Goal: Information Seeking & Learning: Learn about a topic

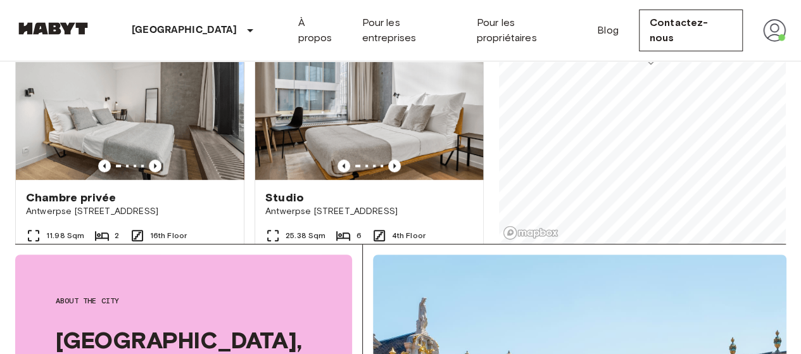
scroll to position [300, 0]
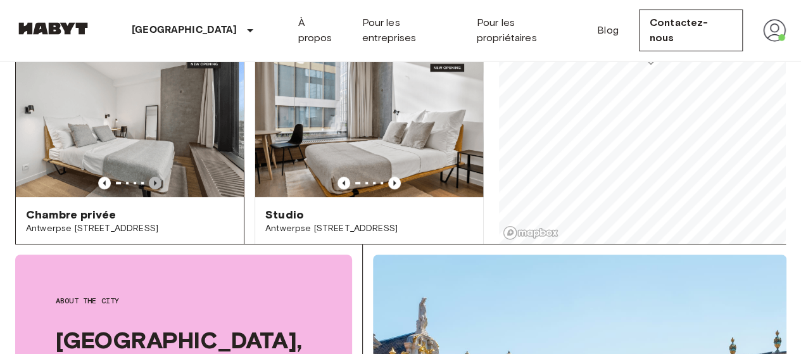
click at [157, 177] on icon "Previous image" at bounding box center [155, 183] width 13 height 13
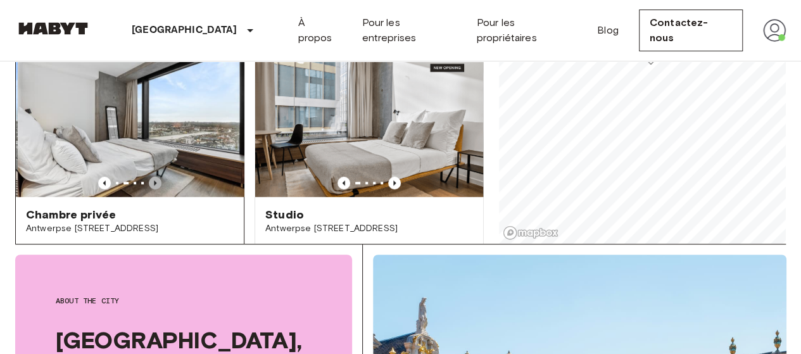
click at [157, 177] on icon "Previous image" at bounding box center [155, 183] width 13 height 13
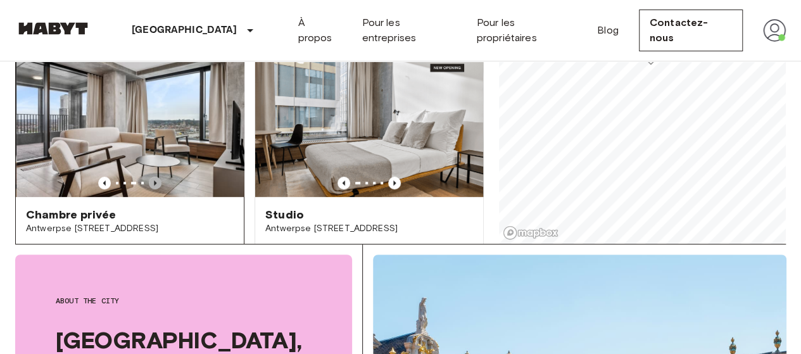
click at [157, 177] on icon "Previous image" at bounding box center [155, 183] width 13 height 13
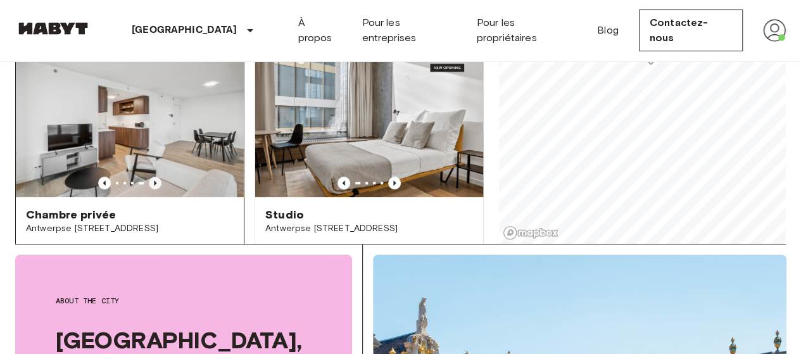
click at [157, 177] on icon "Previous image" at bounding box center [155, 183] width 13 height 13
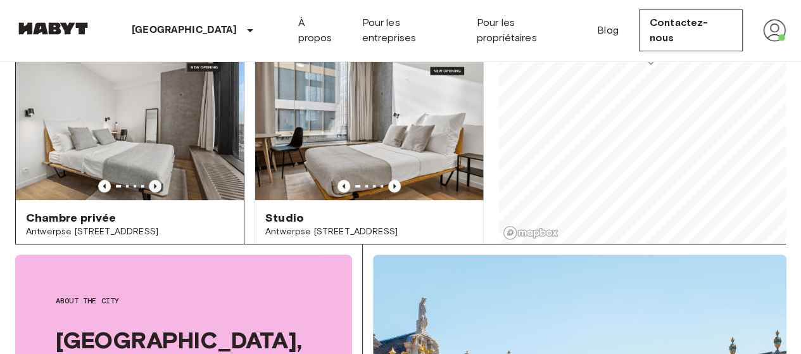
scroll to position [304, 0]
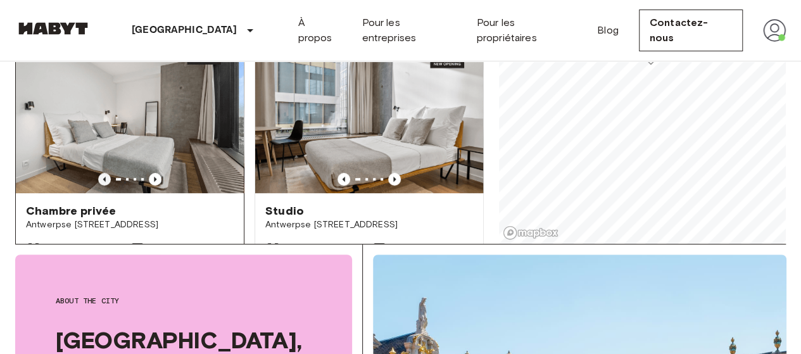
click at [101, 173] on icon "Previous image" at bounding box center [104, 179] width 13 height 13
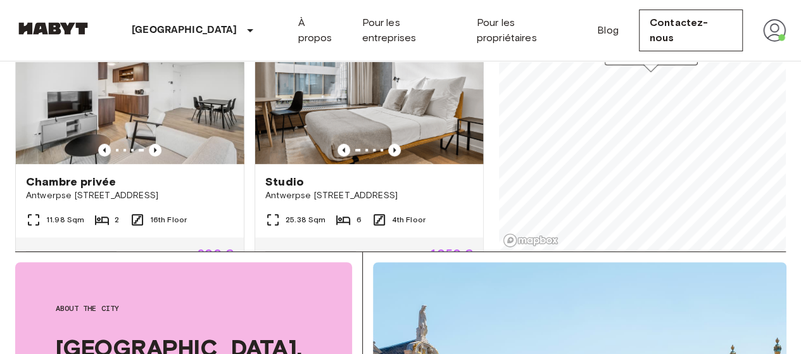
scroll to position [340, 0]
click at [391, 144] on icon "Previous image" at bounding box center [394, 150] width 13 height 13
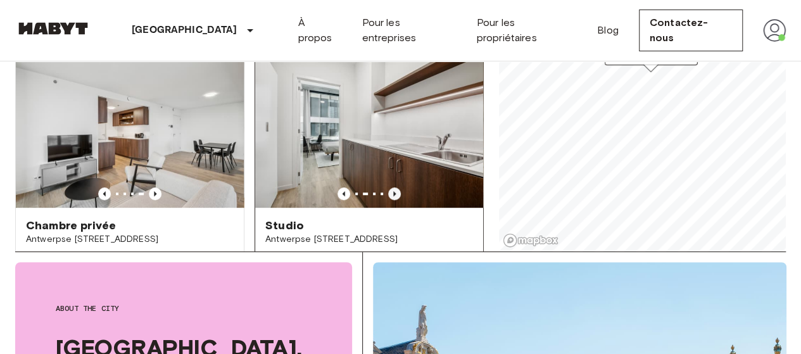
scroll to position [285, 0]
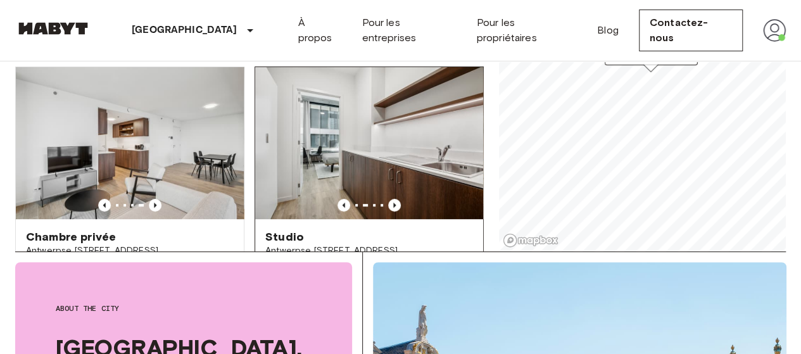
click at [394, 199] on div at bounding box center [369, 205] width 228 height 13
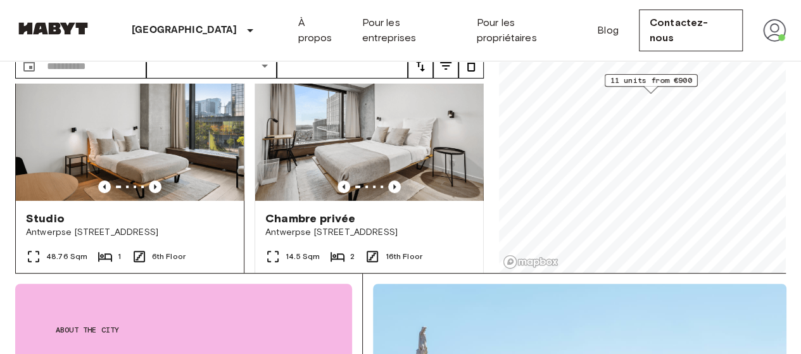
scroll to position [47, 0]
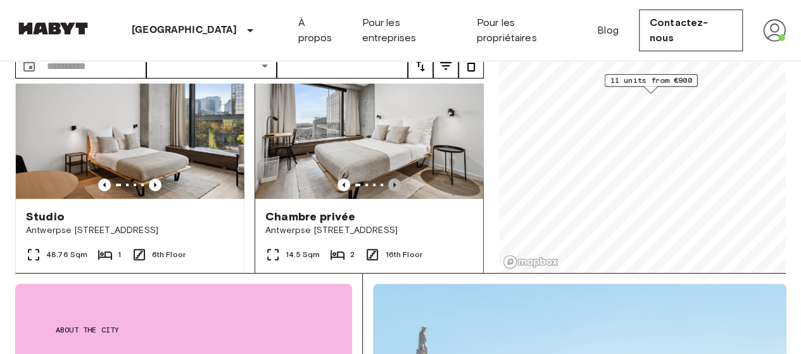
click at [391, 178] on icon "Previous image" at bounding box center [394, 184] width 13 height 13
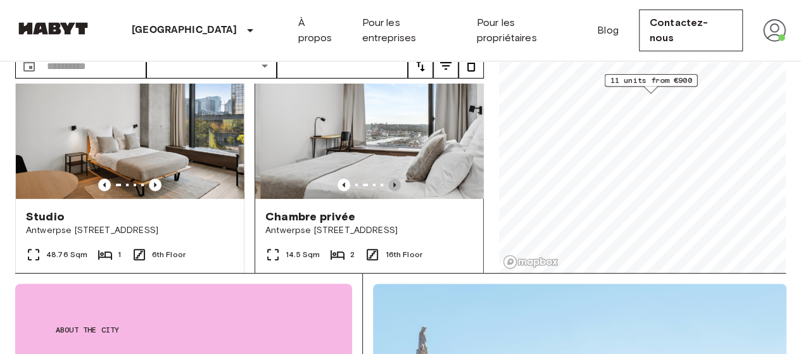
click at [391, 178] on icon "Previous image" at bounding box center [394, 184] width 13 height 13
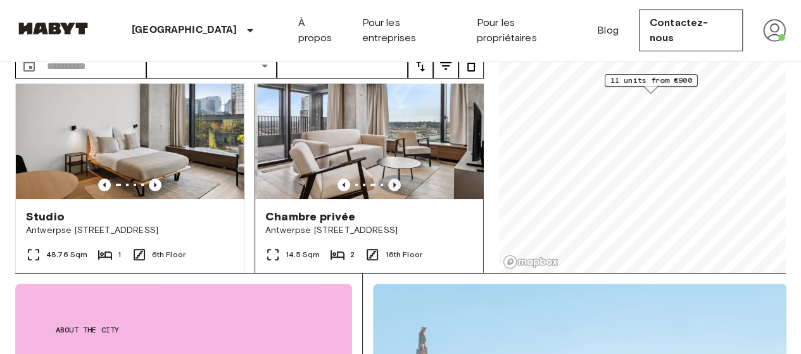
click at [391, 178] on icon "Previous image" at bounding box center [394, 184] width 13 height 13
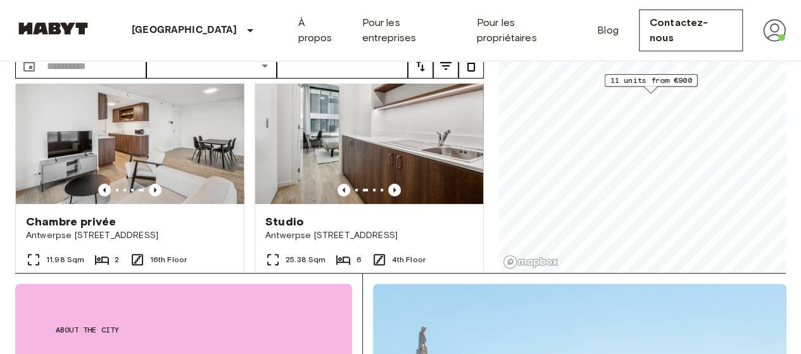
scroll to position [310, 0]
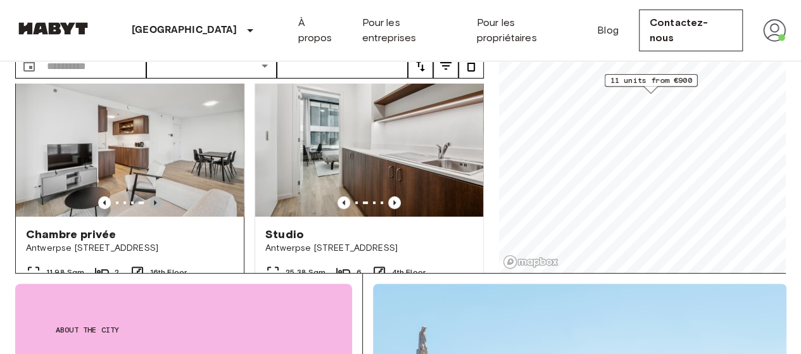
click at [149, 196] on icon "Previous image" at bounding box center [155, 202] width 13 height 13
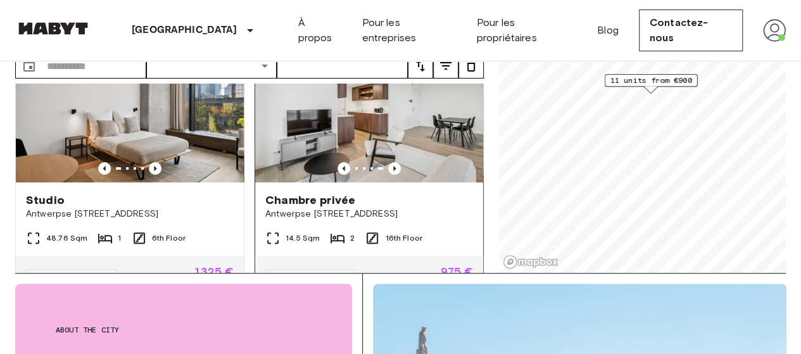
scroll to position [63, 0]
click at [341, 163] on icon "Previous image" at bounding box center [343, 169] width 13 height 13
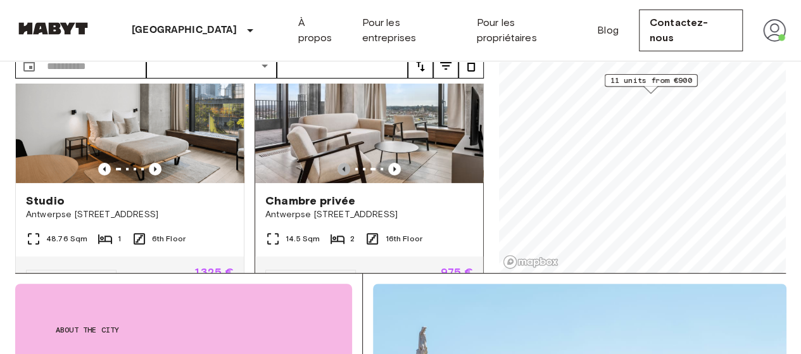
click at [341, 163] on icon "Previous image" at bounding box center [343, 169] width 13 height 13
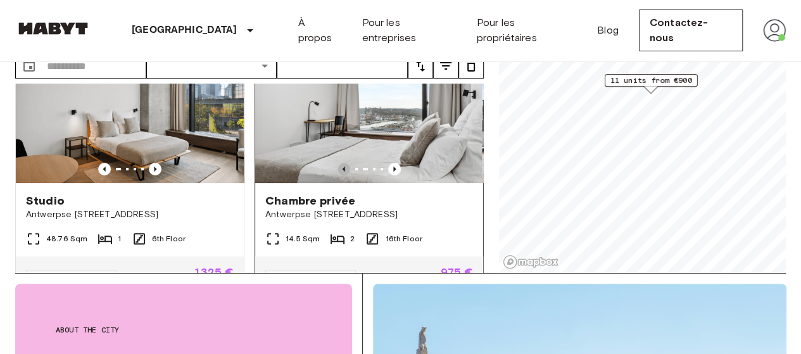
click at [341, 163] on icon "Previous image" at bounding box center [343, 169] width 13 height 13
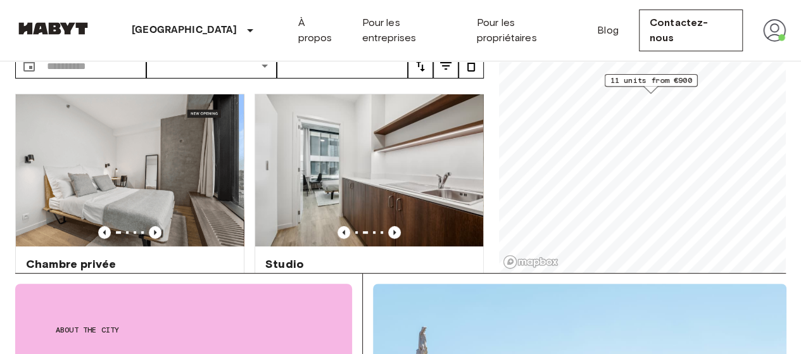
scroll to position [281, 0]
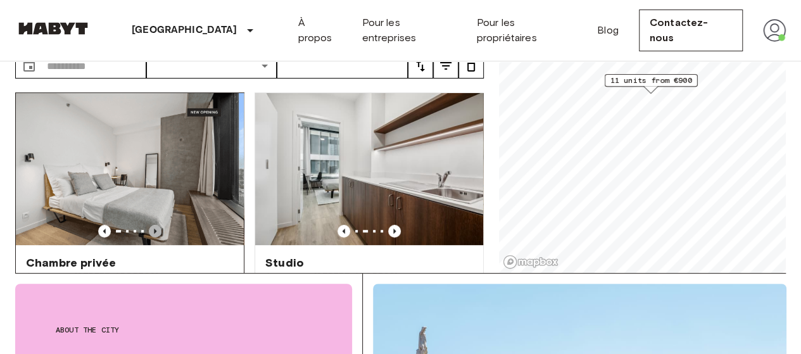
click at [153, 225] on icon "Previous image" at bounding box center [155, 231] width 13 height 13
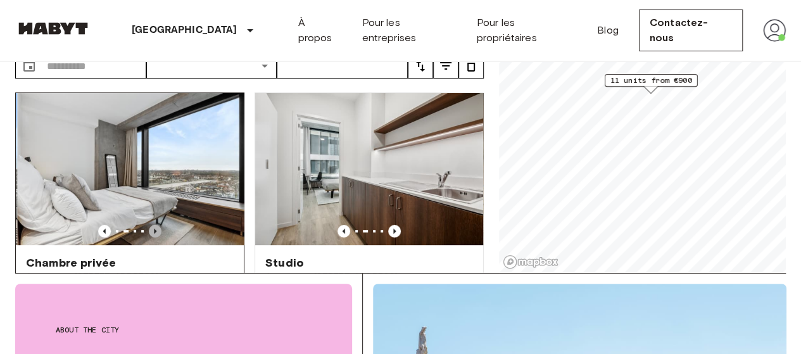
click at [153, 225] on icon "Previous image" at bounding box center [155, 231] width 13 height 13
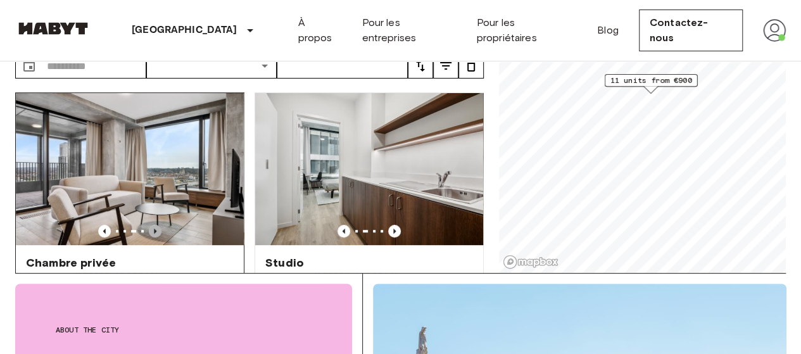
click at [153, 225] on icon "Previous image" at bounding box center [155, 231] width 13 height 13
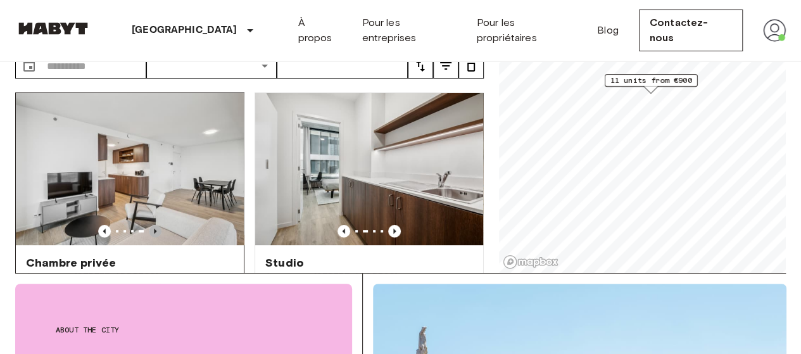
click at [153, 225] on icon "Previous image" at bounding box center [155, 231] width 13 height 13
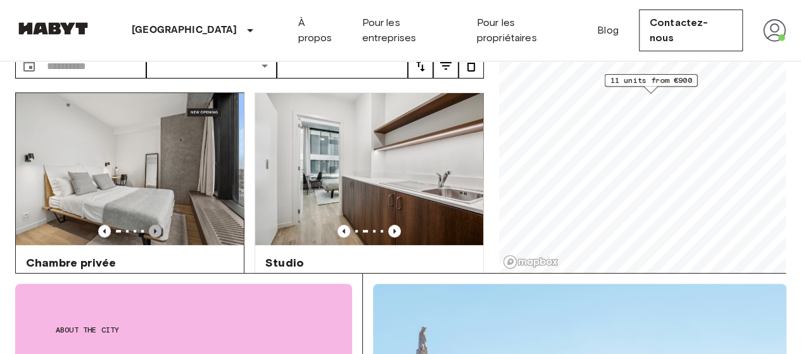
click at [154, 228] on icon "Previous image" at bounding box center [155, 230] width 3 height 5
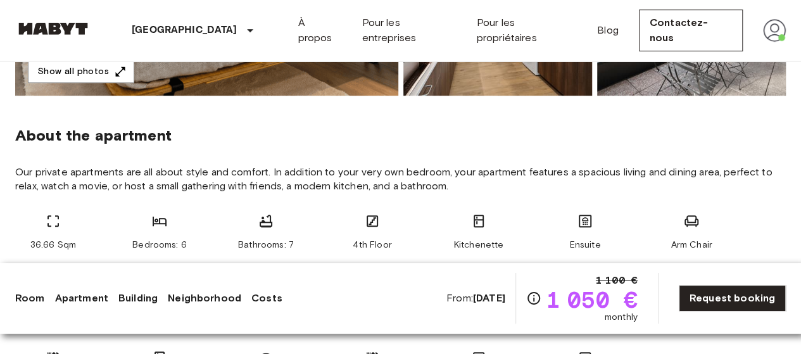
scroll to position [399, 0]
